Goal: Feedback & Contribution: Submit feedback/report problem

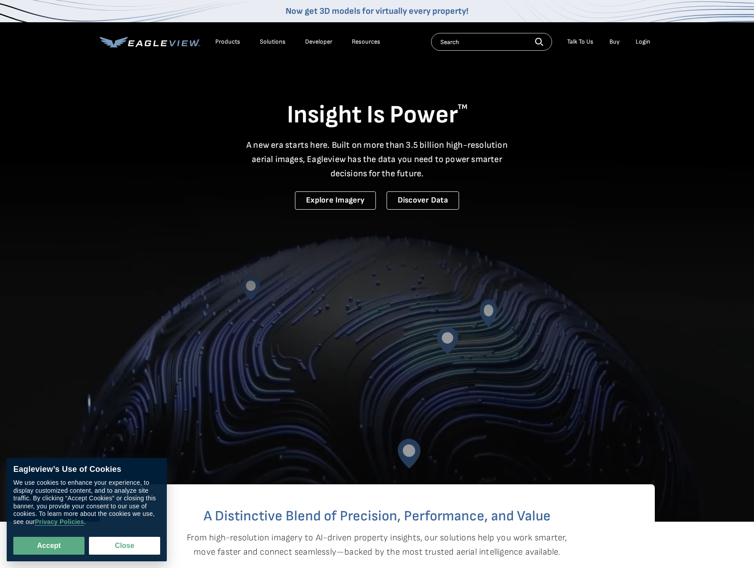
click at [645, 42] on div "Login" at bounding box center [643, 42] width 15 height 8
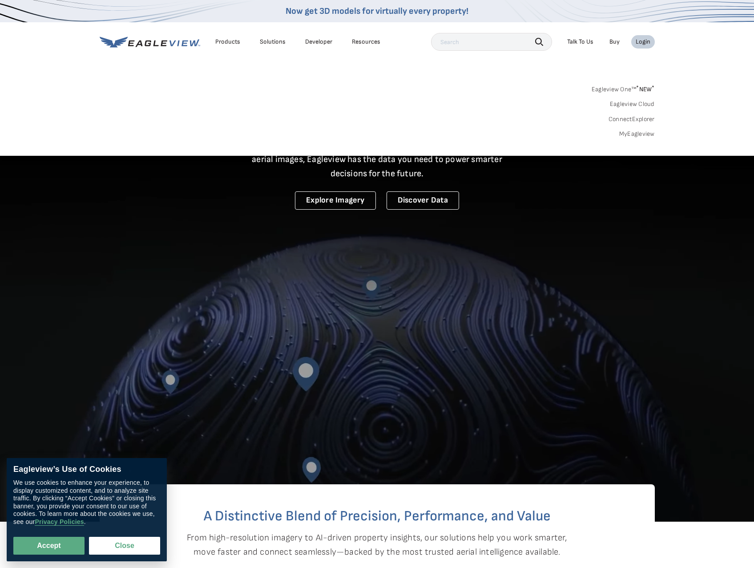
click at [636, 135] on link "MyEagleview" at bounding box center [637, 134] width 36 height 8
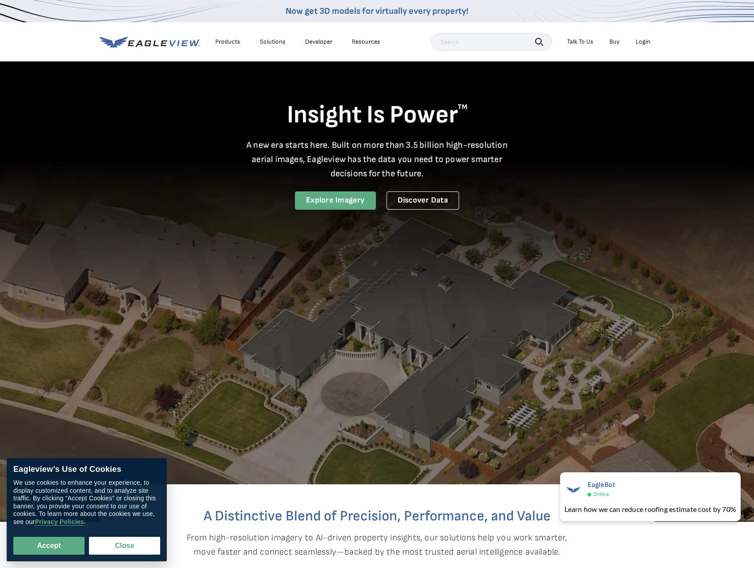
click at [321, 197] on link "Explore Imagery" at bounding box center [335, 200] width 81 height 18
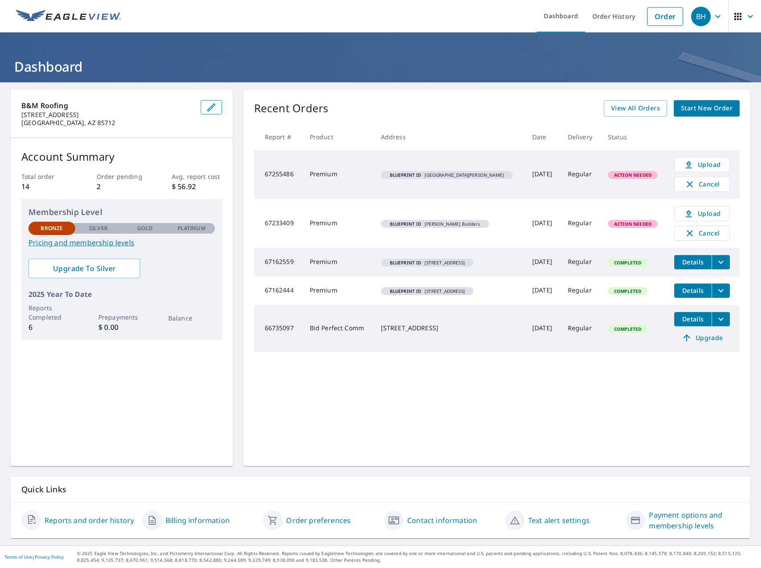
click at [612, 226] on span "Action Needed" at bounding box center [633, 224] width 48 height 6
click at [687, 182] on icon "button" at bounding box center [690, 184] width 6 height 6
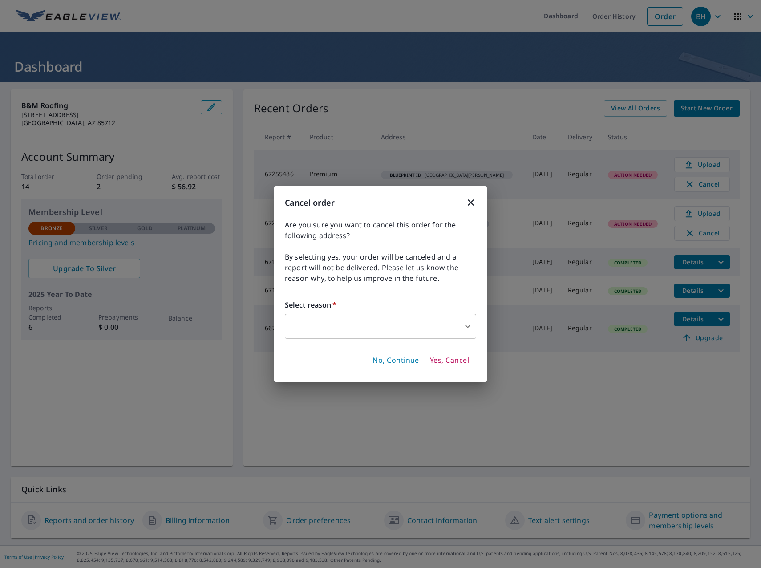
click at [455, 362] on span "Yes, Cancel" at bounding box center [449, 361] width 39 height 10
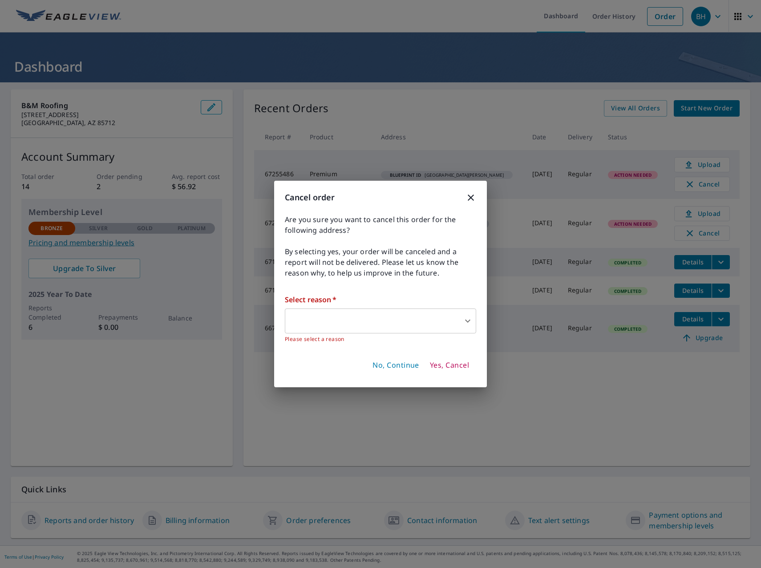
click at [414, 323] on body "BH BH Dashboard Order History Order BH Dashboard B&M Roofing 6057 E Grant Rd Tu…" at bounding box center [380, 284] width 761 height 568
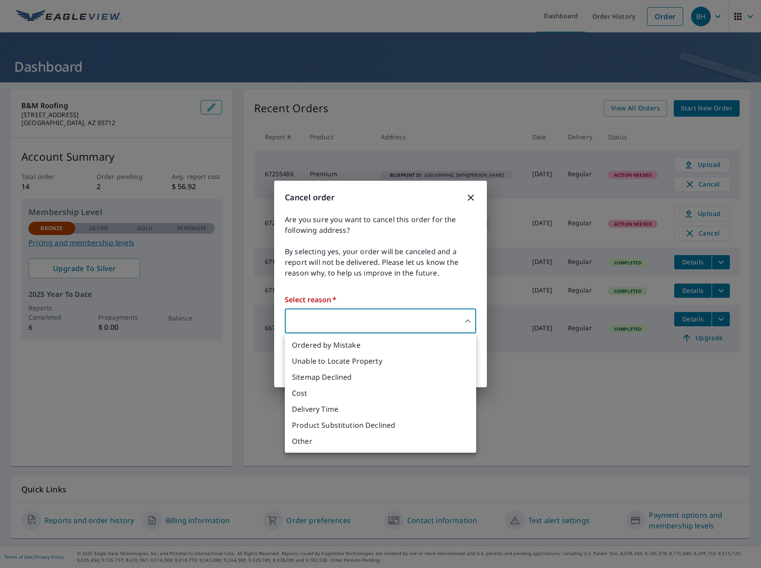
click at [346, 444] on li "Other" at bounding box center [380, 441] width 191 height 16
type input "36"
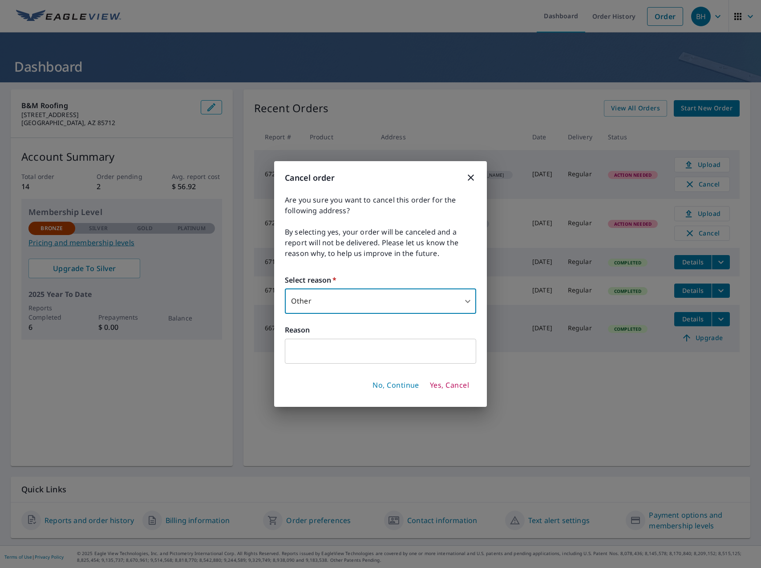
click at [452, 388] on span "Yes, Cancel" at bounding box center [449, 385] width 39 height 10
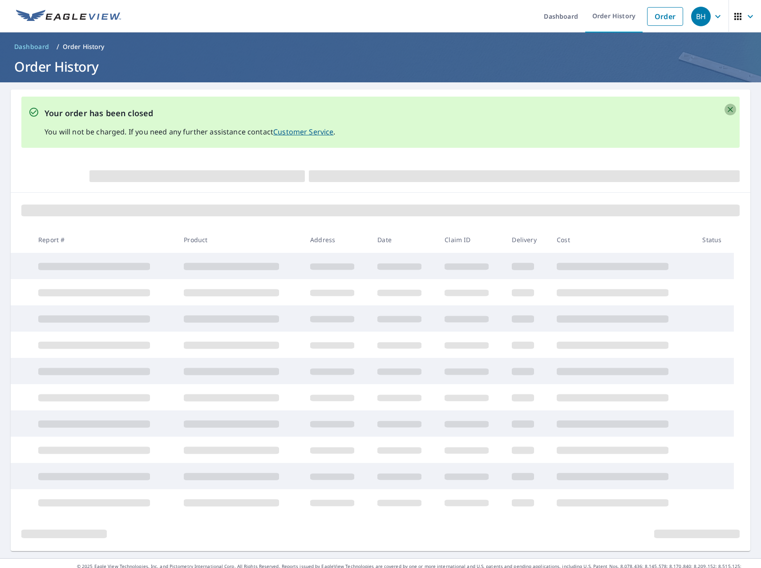
click at [726, 110] on icon "Close" at bounding box center [730, 109] width 9 height 9
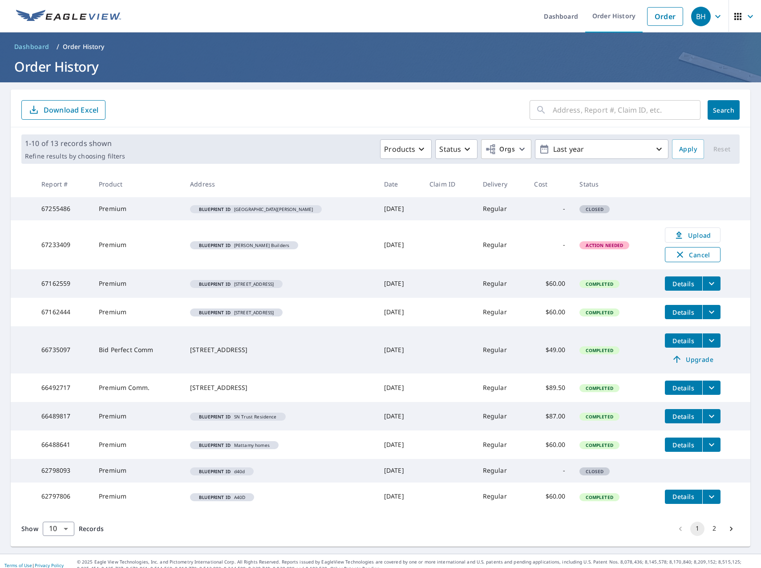
click at [696, 255] on span "Cancel" at bounding box center [692, 254] width 37 height 11
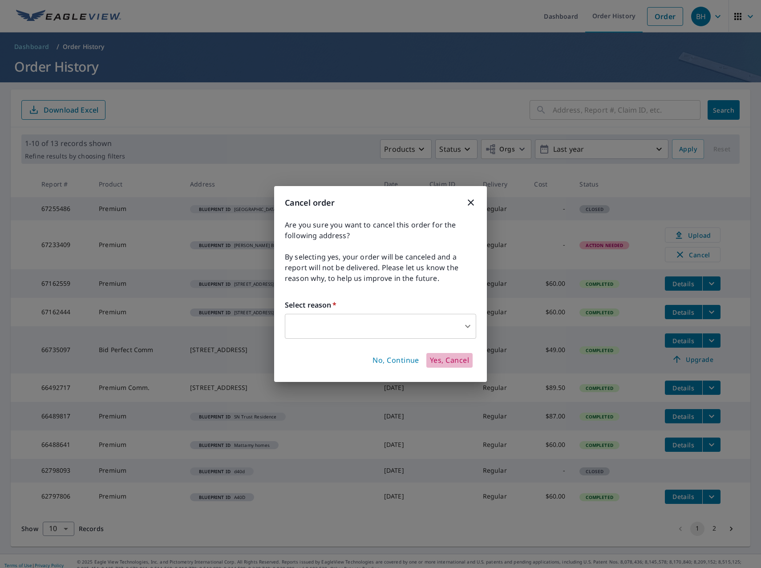
click at [442, 364] on span "Yes, Cancel" at bounding box center [449, 361] width 39 height 10
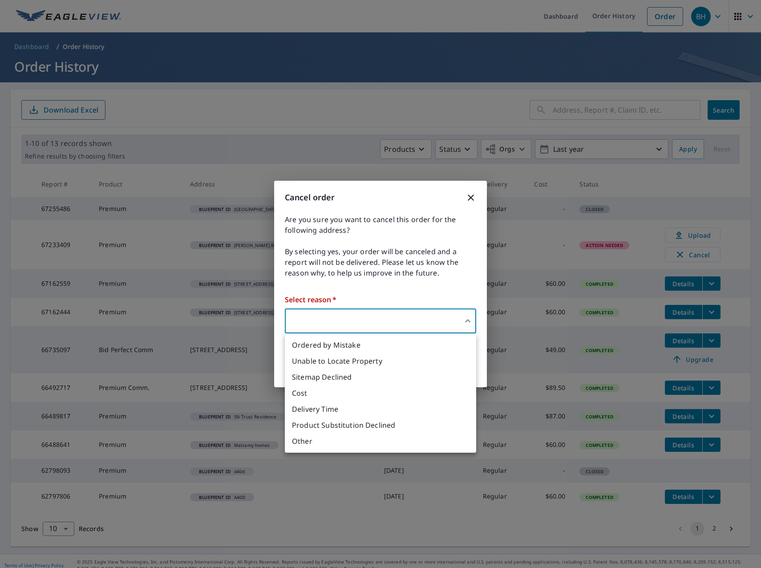
click at [330, 325] on body "BH BH Dashboard Order History Order BH Dashboard / Order History Order History …" at bounding box center [380, 284] width 761 height 568
click at [332, 441] on li "Other" at bounding box center [380, 441] width 191 height 16
type input "36"
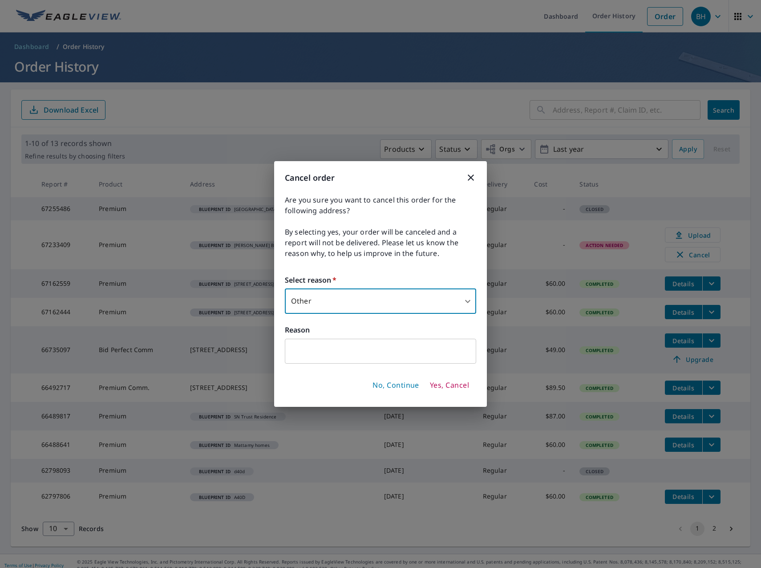
click at [453, 388] on span "Yes, Cancel" at bounding box center [449, 385] width 39 height 10
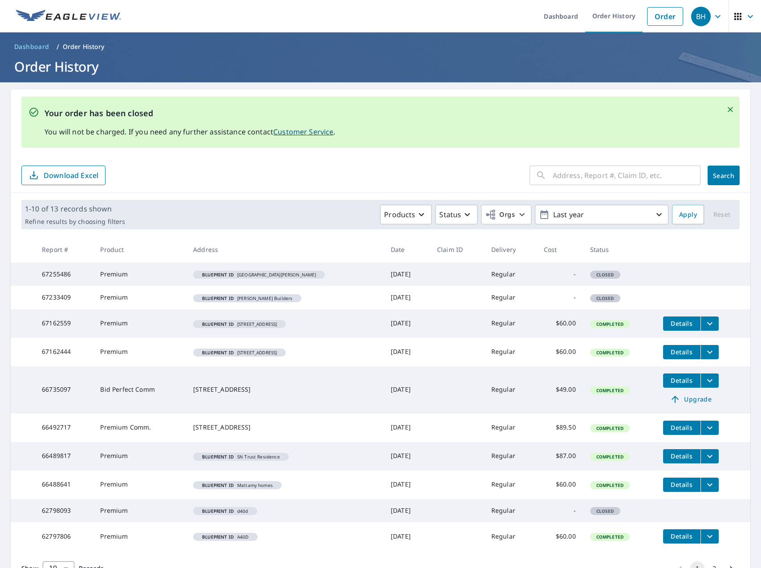
drag, startPoint x: 23, startPoint y: 48, endPoint x: 32, endPoint y: 62, distance: 17.4
click at [23, 48] on span "Dashboard" at bounding box center [31, 46] width 35 height 9
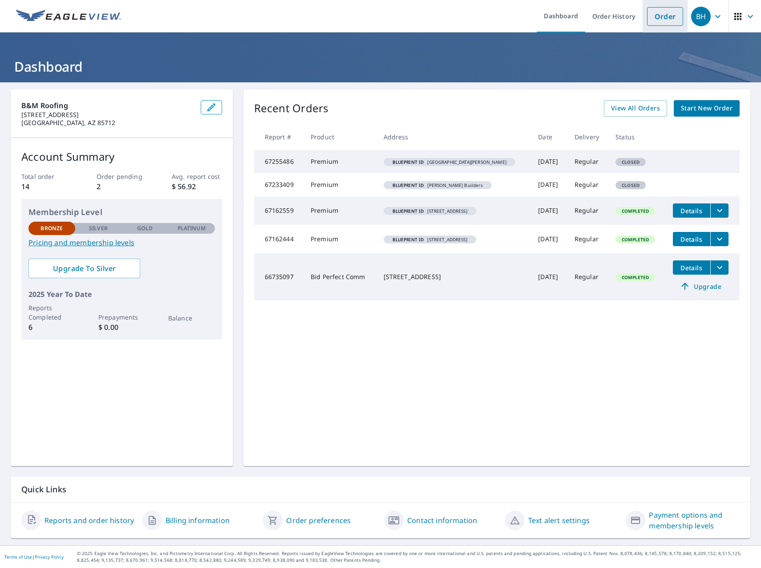
click at [659, 20] on link "Order" at bounding box center [665, 16] width 36 height 19
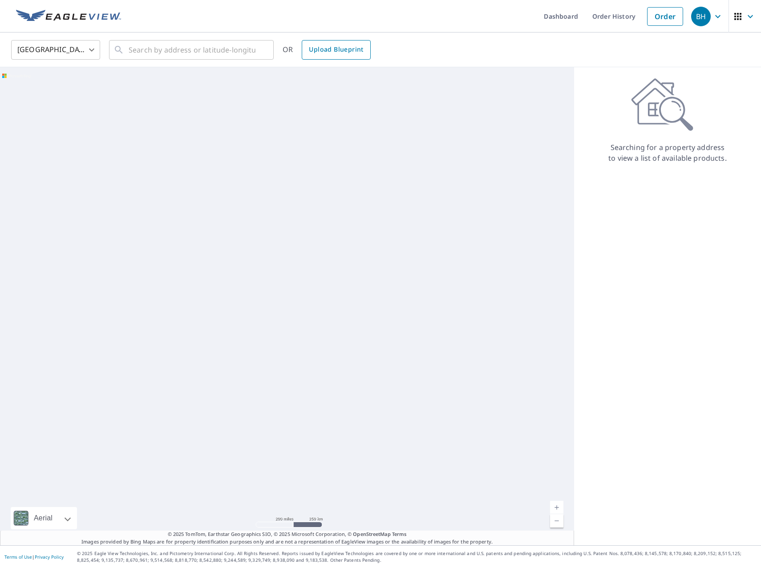
click at [351, 54] on span "Upload Blueprint" at bounding box center [336, 49] width 54 height 11
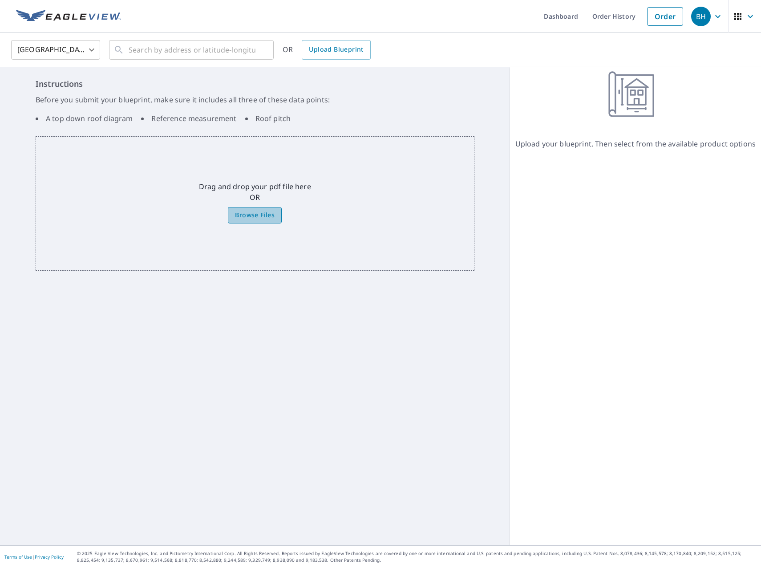
click at [250, 212] on span "Browse Files" at bounding box center [255, 215] width 40 height 11
click at [0, 0] on input "Browse Files" at bounding box center [0, 0] width 0 height 0
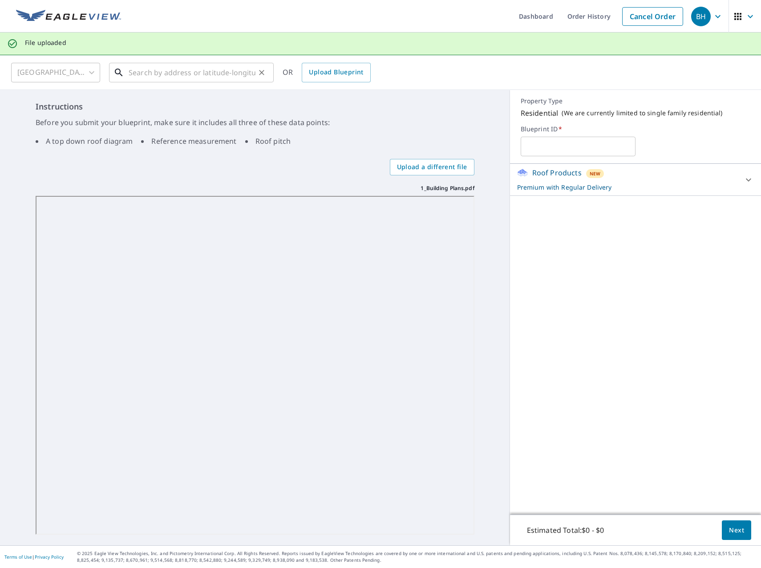
click at [163, 73] on div "United States US ​ ​ OR Upload Blueprint Instructions Before you submit your bl…" at bounding box center [380, 300] width 761 height 490
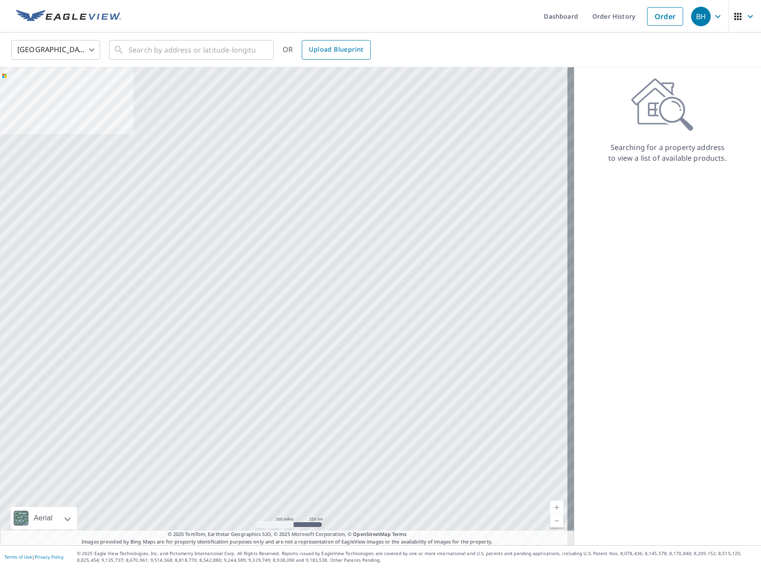
drag, startPoint x: 163, startPoint y: 73, endPoint x: 324, endPoint y: 49, distance: 163.3
click at [328, 49] on span "Upload Blueprint" at bounding box center [336, 49] width 54 height 11
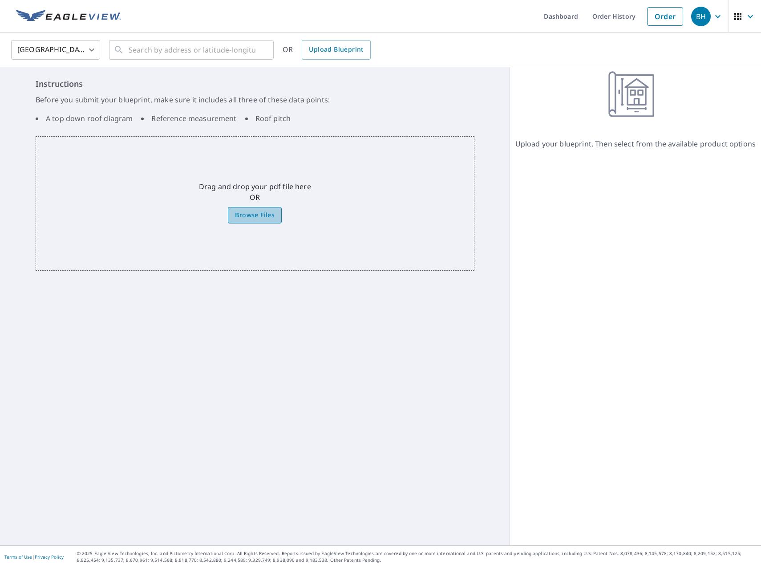
click at [237, 216] on span "Browse Files" at bounding box center [255, 215] width 40 height 11
click at [0, 0] on input "Browse Files" at bounding box center [0, 0] width 0 height 0
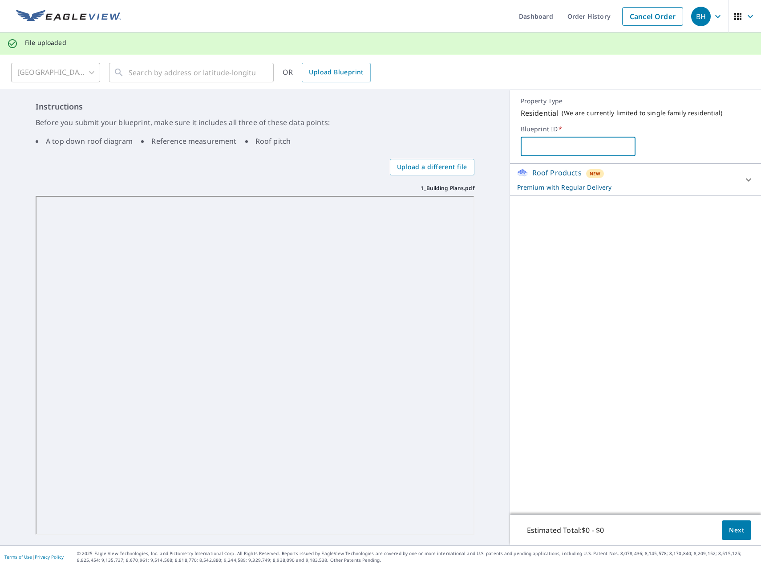
paste input "1005 W. TORTOLITA MOUNTAIN CIR., ORO VALLEY, AZ"
type input "1005 W. TORTOLITA MOUNTAIN CIR., ORO VALLEY, AZ"
click at [728, 535] on button "Next" at bounding box center [736, 530] width 29 height 20
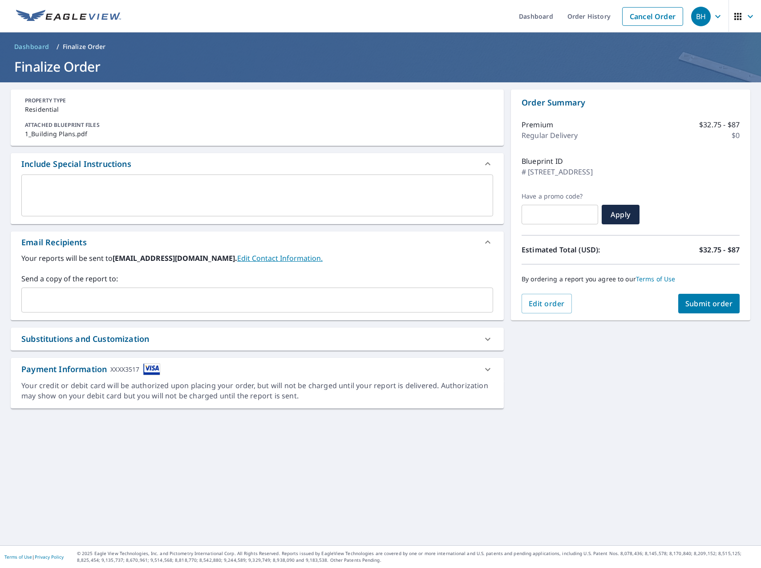
click at [703, 300] on span "Submit order" at bounding box center [709, 304] width 48 height 10
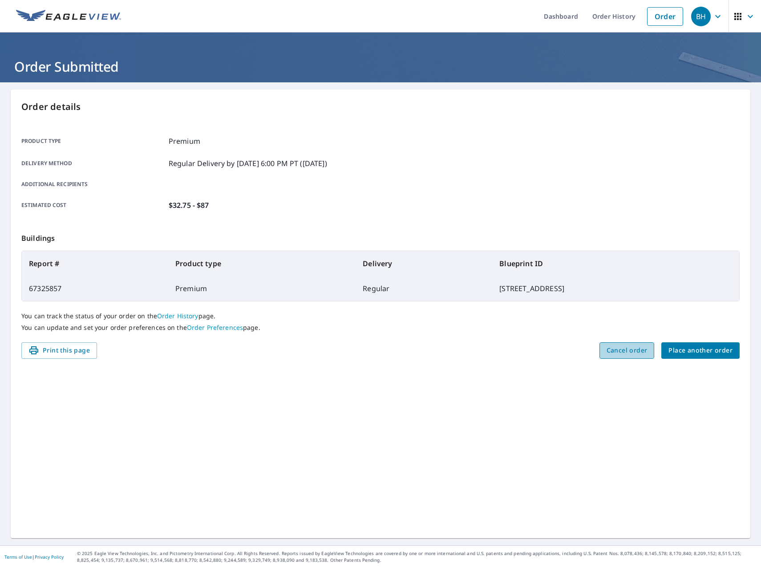
click at [612, 350] on span "Cancel order" at bounding box center [626, 350] width 41 height 11
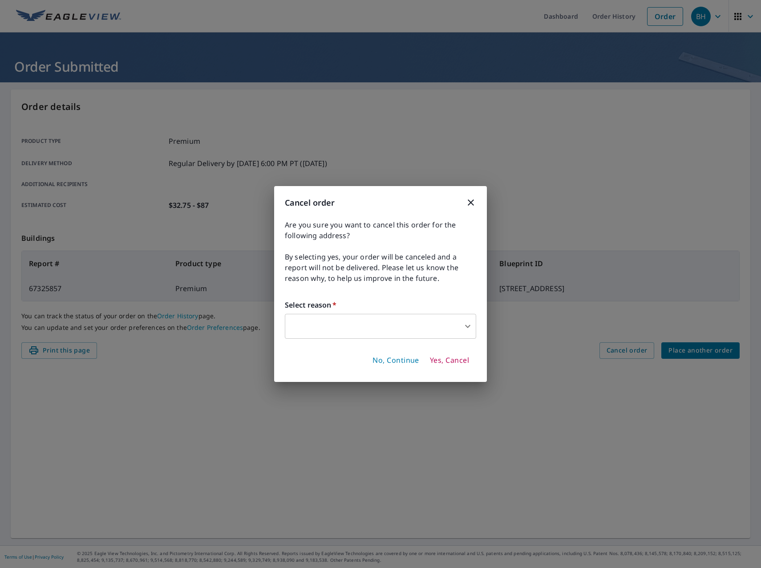
click at [471, 206] on icon "button" at bounding box center [470, 202] width 11 height 11
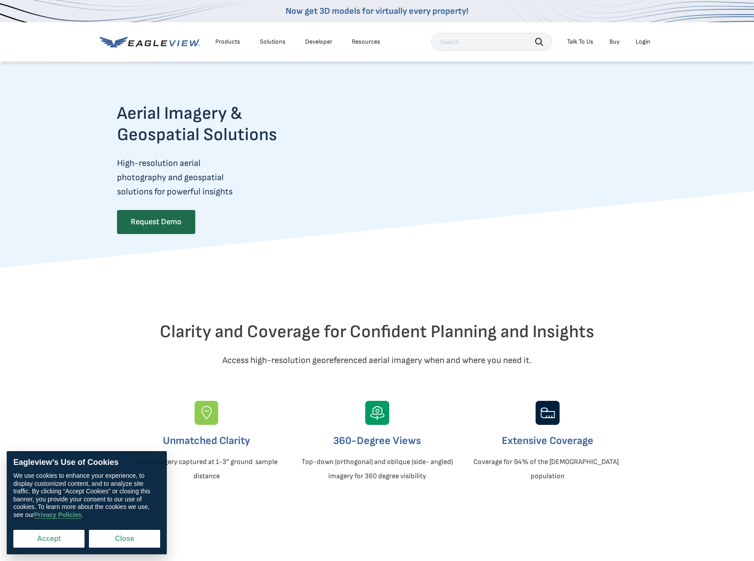
click at [43, 537] on button "Accept" at bounding box center [48, 539] width 71 height 18
checkbox input "true"
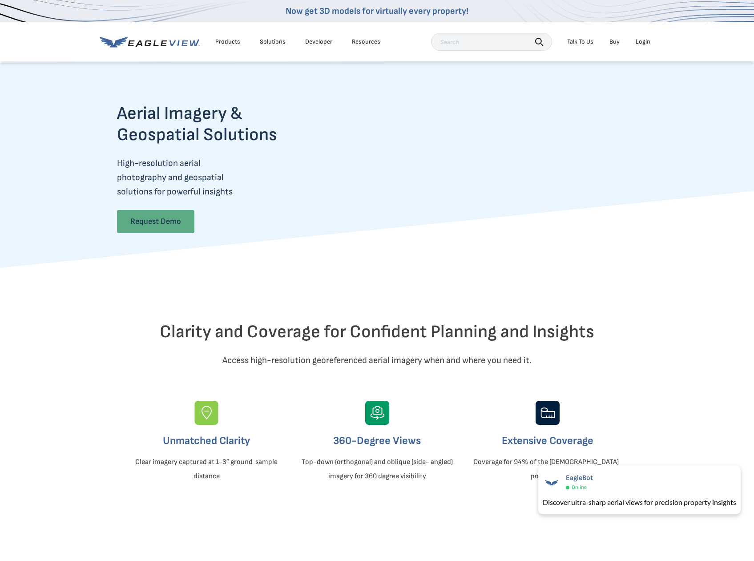
click at [163, 217] on link "Request Demo" at bounding box center [155, 221] width 77 height 23
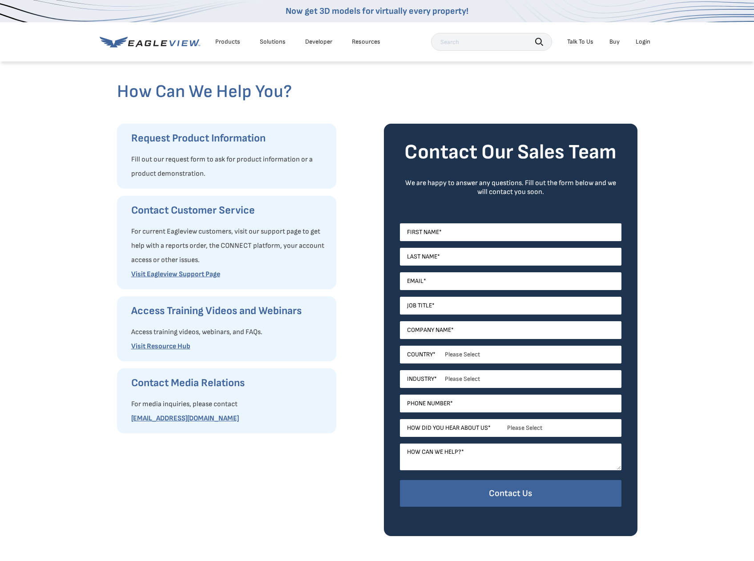
scroll to position [44, 0]
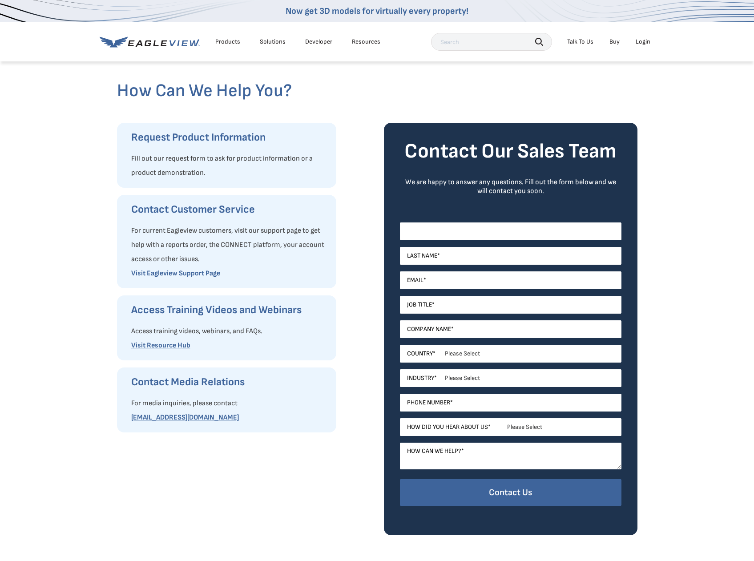
click at [477, 226] on input "First Name *" at bounding box center [511, 231] width 222 height 18
type input "brent"
type input "hendricks"
type input "brent@bandmroofing.com"
type input "B&M Roofing"
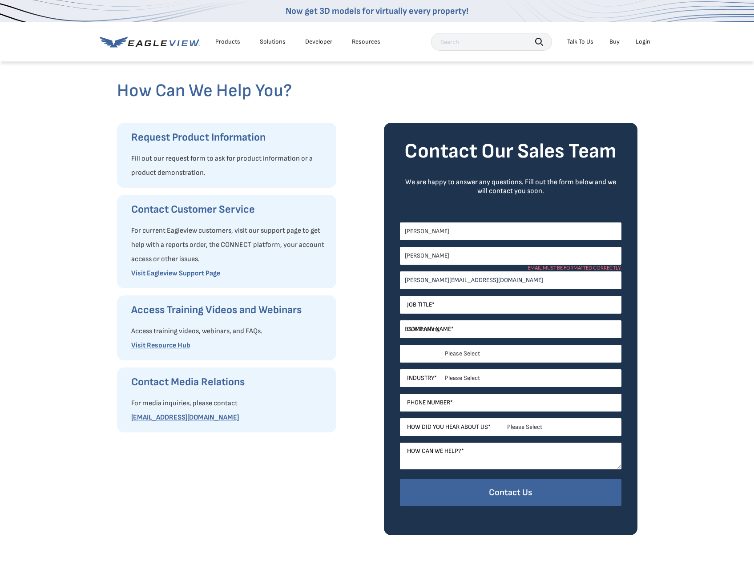
select select "[GEOGRAPHIC_DATA]"
type input "15203450475"
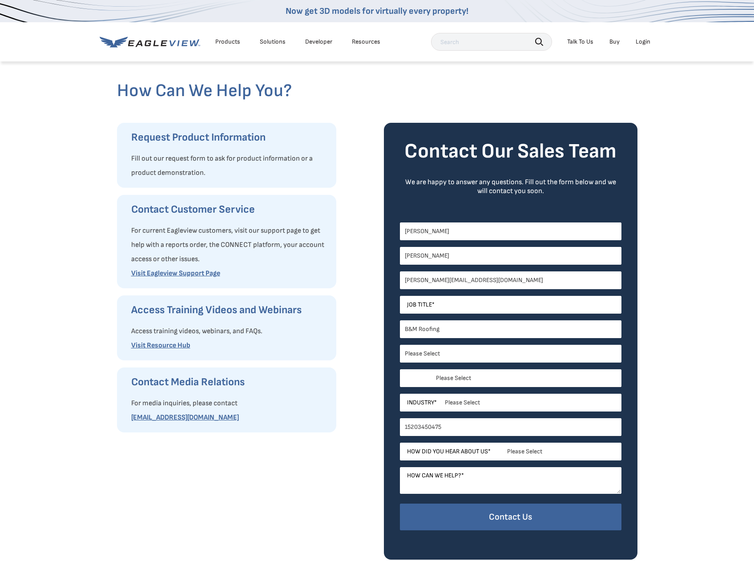
select select "Arizona"
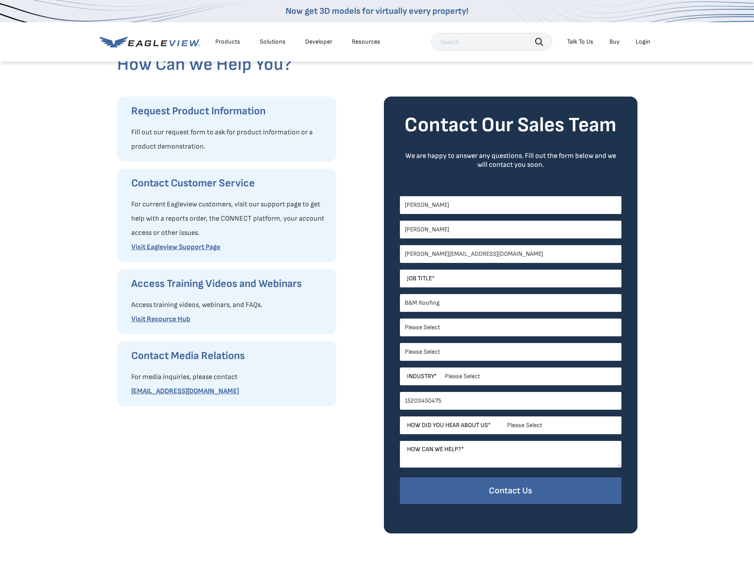
scroll to position [89, 0]
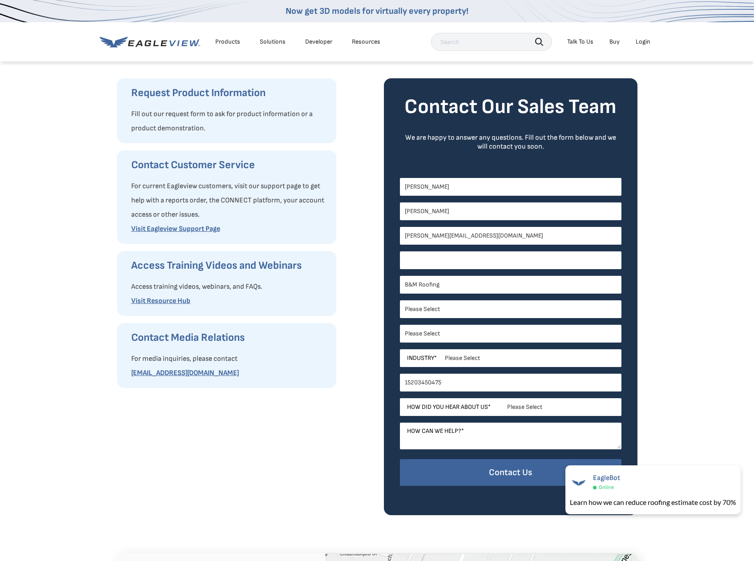
click at [462, 265] on input "Job Title *" at bounding box center [511, 260] width 222 height 18
type input "Owner"
click at [465, 361] on select "Please Select Architects & Engineering Construction Electric/Gas Utilities Gove…" at bounding box center [511, 358] width 222 height 18
select select "Construction"
click at [400, 349] on select "Please Select Architects & Engineering Construction Electric/Gas Utilities Gove…" at bounding box center [511, 358] width 222 height 18
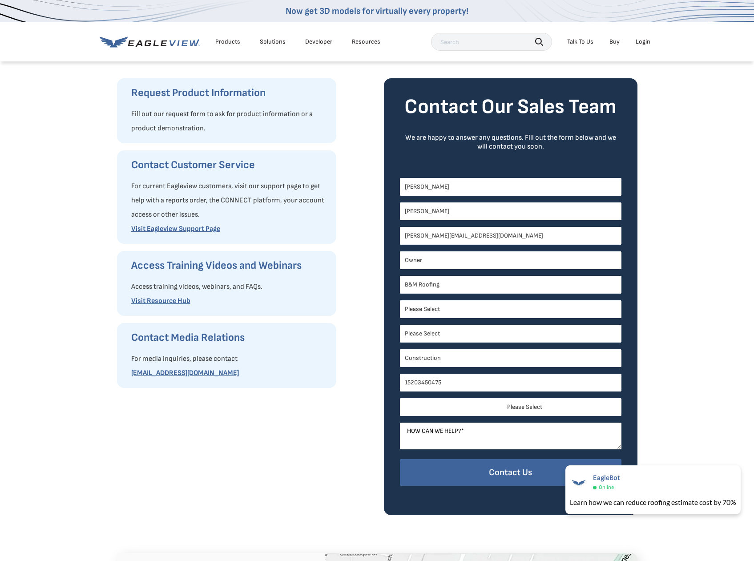
click at [474, 408] on select "Please Select Search Engine Social Media Word of Mouth Podcast Online Advertise…" at bounding box center [511, 407] width 222 height 18
select select "Other"
click at [400, 398] on select "Please Select Search Engine Social Media Word of Mouth Podcast Online Advertise…" at bounding box center [511, 407] width 222 height 18
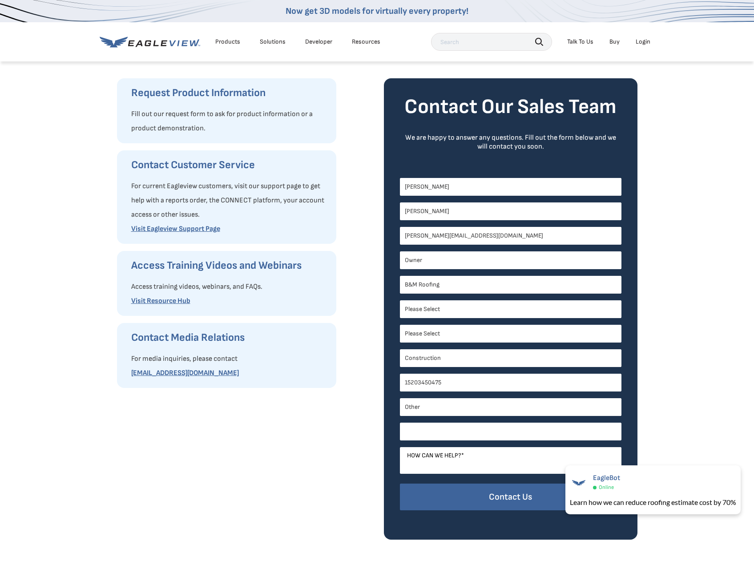
click at [463, 432] on input "Other *" at bounding box center [511, 432] width 222 height 18
type input "eagleview website"
click at [461, 452] on textarea "How can we help? *" at bounding box center [511, 460] width 222 height 27
click at [467, 499] on input "Contact Us" at bounding box center [511, 497] width 222 height 27
click at [473, 456] on textarea "How can we help? *" at bounding box center [511, 460] width 222 height 27
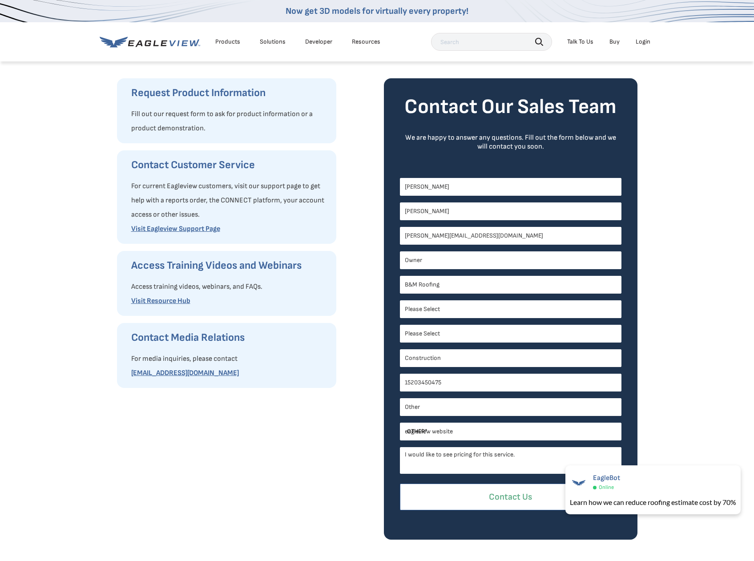
type textarea "I would like to see pricing for this service."
click at [499, 486] on input "Contact Us" at bounding box center [511, 497] width 222 height 27
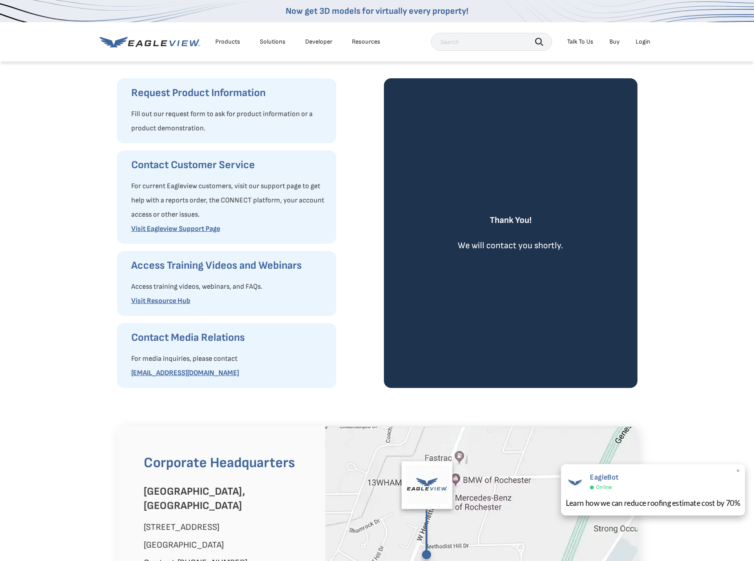
click at [668, 490] on div "EagleBot Online" at bounding box center [653, 481] width 175 height 20
